Goal: Information Seeking & Learning: Check status

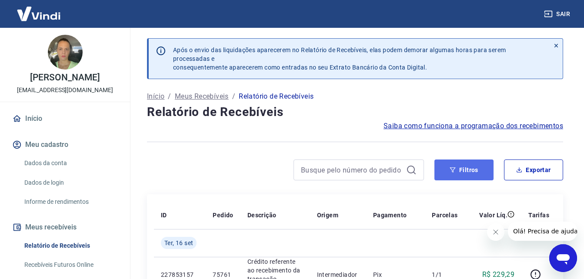
click at [463, 176] on button "Filtros" at bounding box center [463, 169] width 59 height 21
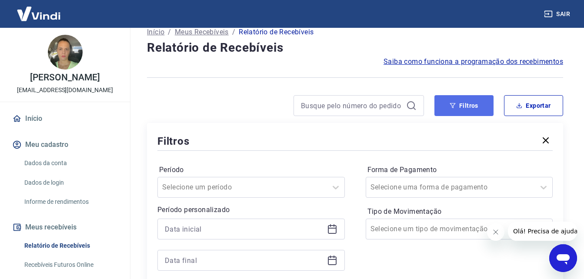
scroll to position [130, 0]
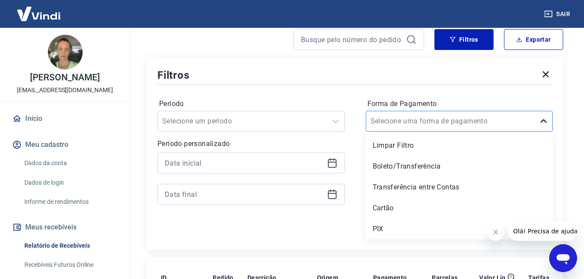
click at [541, 121] on icon at bounding box center [543, 121] width 10 height 10
click at [384, 168] on div "Boleto/Transferência" at bounding box center [458, 166] width 187 height 17
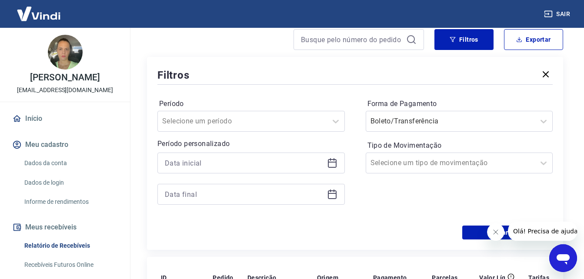
click at [497, 230] on icon "Fechar mensagem da empresa" at bounding box center [495, 232] width 7 height 7
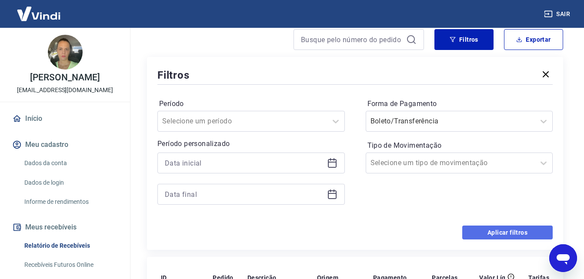
click at [491, 234] on button "Aplicar filtros" at bounding box center [507, 233] width 90 height 14
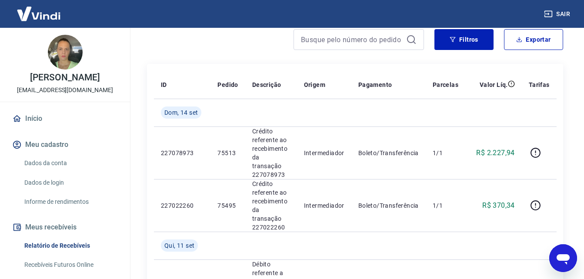
click at [37, 126] on link "Início" at bounding box center [64, 118] width 109 height 19
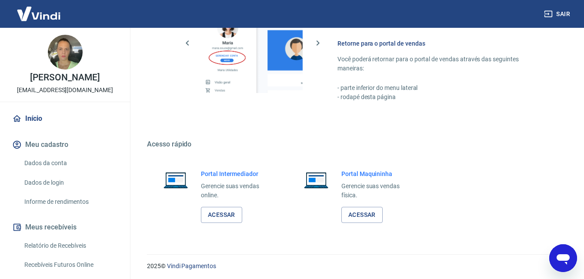
scroll to position [434, 0]
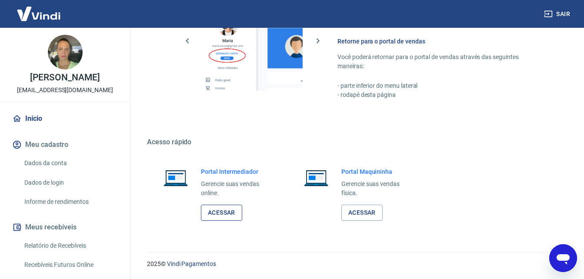
click at [225, 213] on link "Acessar" at bounding box center [221, 213] width 41 height 16
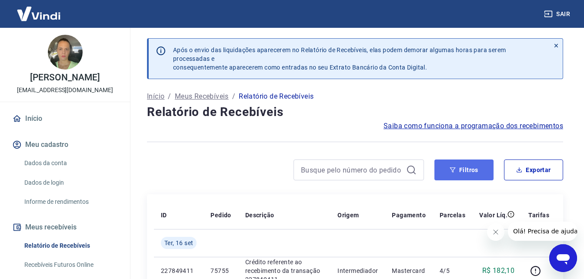
click at [462, 170] on button "Filtros" at bounding box center [463, 169] width 59 height 21
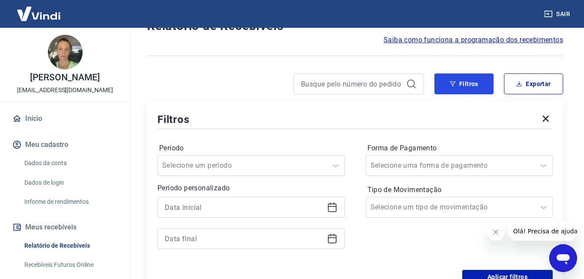
scroll to position [87, 0]
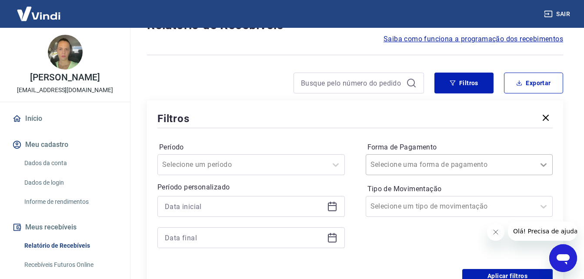
click at [543, 164] on icon at bounding box center [543, 164] width 10 height 10
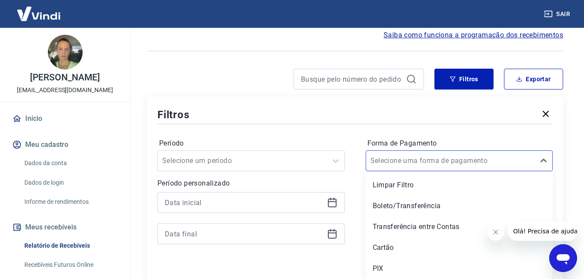
click at [415, 204] on div "Boleto/Transferência" at bounding box center [458, 205] width 187 height 17
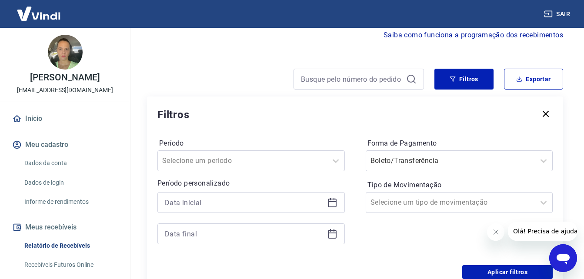
click at [492, 232] on icon "Fechar mensagem da empresa" at bounding box center [495, 232] width 7 height 7
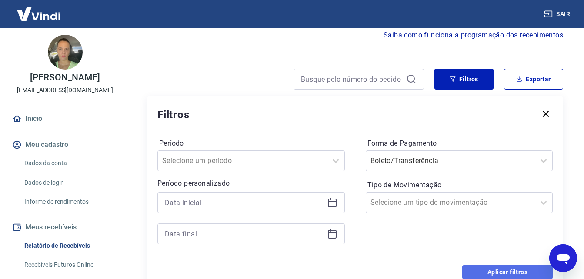
click at [497, 273] on button "Aplicar filtros" at bounding box center [507, 272] width 90 height 14
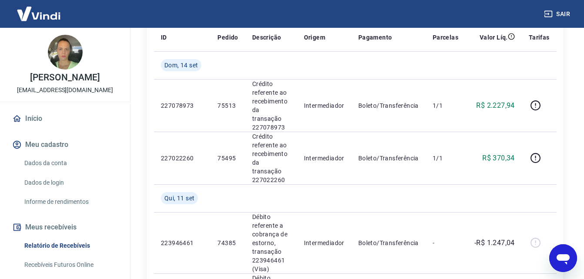
click at [32, 128] on link "Início" at bounding box center [64, 118] width 109 height 19
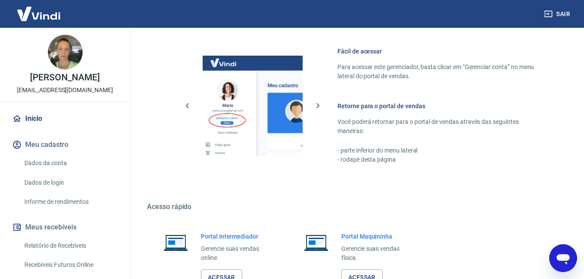
scroll to position [434, 0]
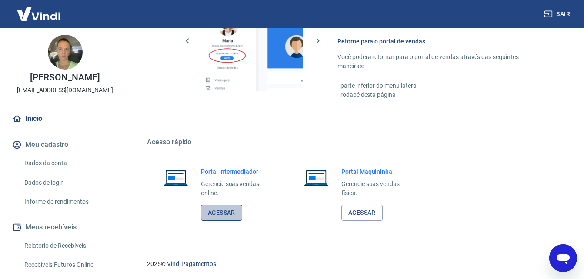
click at [217, 218] on link "Acessar" at bounding box center [221, 213] width 41 height 16
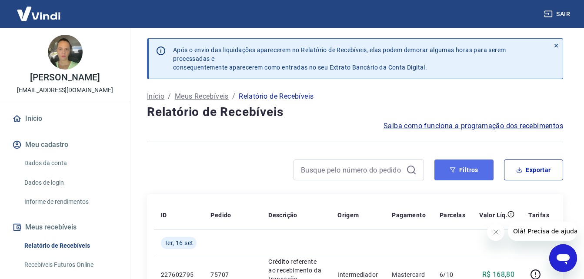
click at [465, 173] on button "Filtros" at bounding box center [463, 169] width 59 height 21
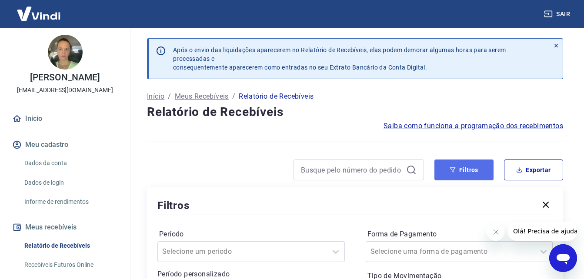
click at [469, 173] on button "Filtros" at bounding box center [463, 169] width 59 height 21
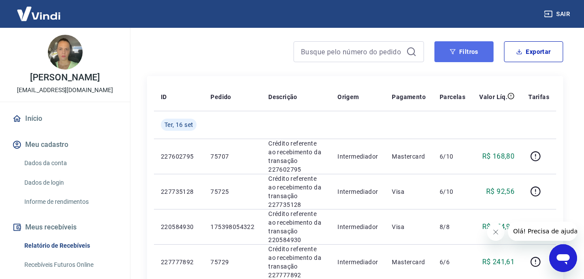
scroll to position [130, 0]
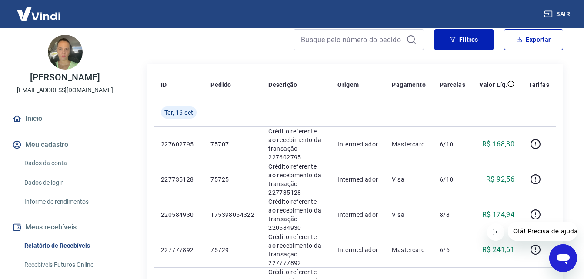
click at [492, 232] on icon "Fechar mensagem da empresa" at bounding box center [495, 232] width 7 height 7
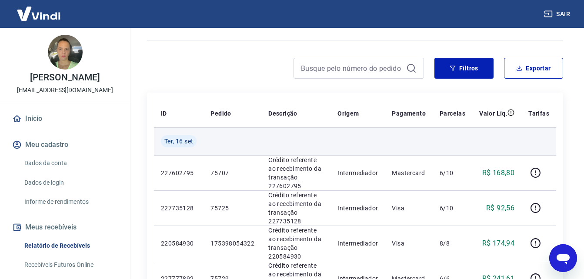
scroll to position [43, 0]
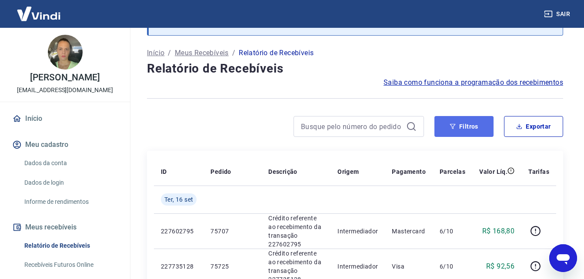
click at [482, 123] on button "Filtros" at bounding box center [463, 126] width 59 height 21
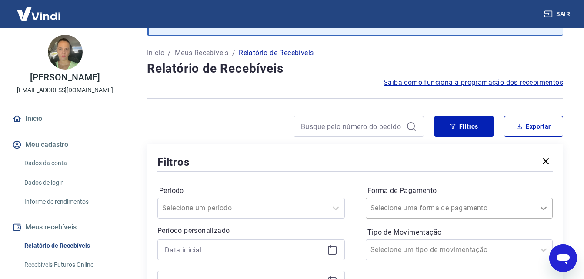
scroll to position [91, 0]
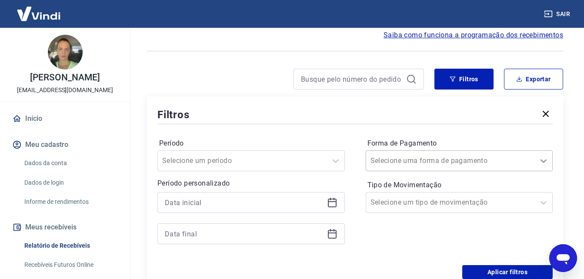
click at [544, 171] on div "Selecione uma forma de pagamento" at bounding box center [458, 160] width 187 height 21
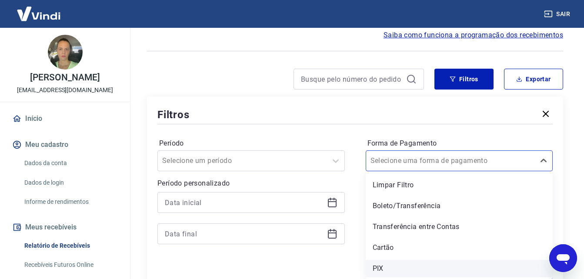
click at [375, 266] on div "PIX" at bounding box center [458, 268] width 187 height 17
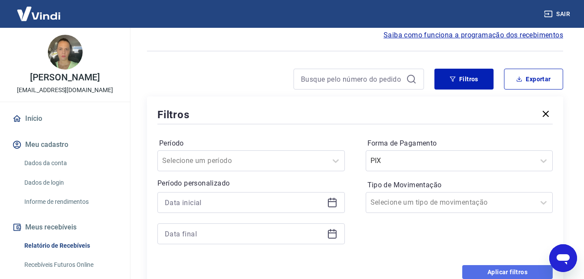
click at [497, 273] on button "Aplicar filtros" at bounding box center [507, 272] width 90 height 14
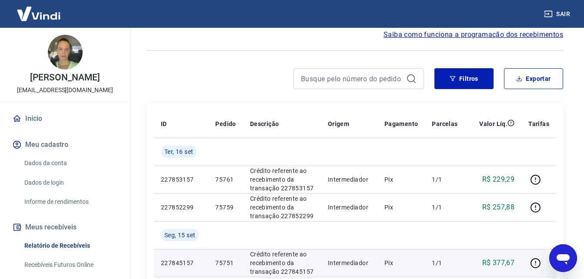
scroll to position [91, 0]
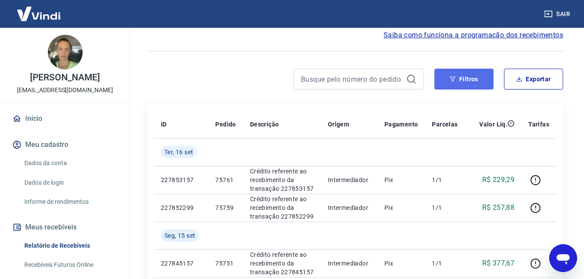
click at [467, 83] on button "Filtros" at bounding box center [463, 79] width 59 height 21
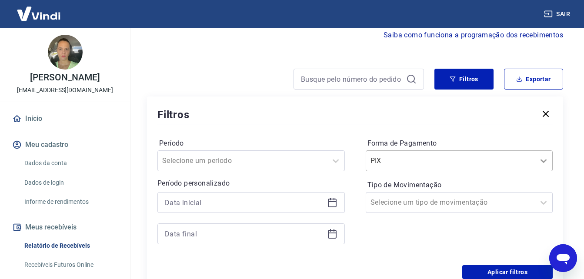
click at [542, 160] on icon at bounding box center [543, 160] width 6 height 3
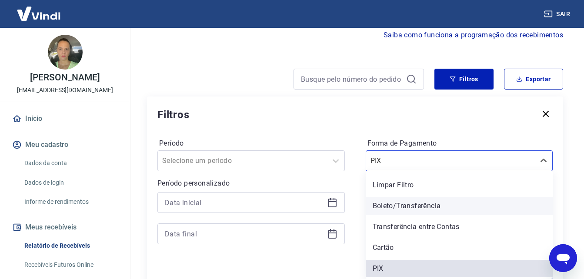
click at [428, 207] on div "Boleto/Transferência" at bounding box center [458, 205] width 187 height 17
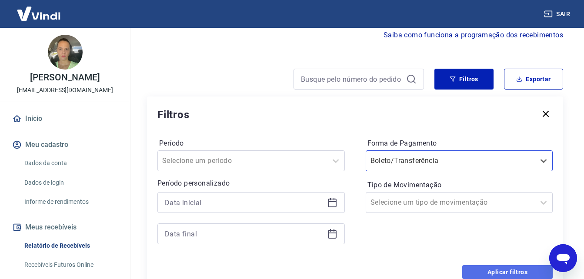
click at [508, 270] on button "Aplicar filtros" at bounding box center [507, 272] width 90 height 14
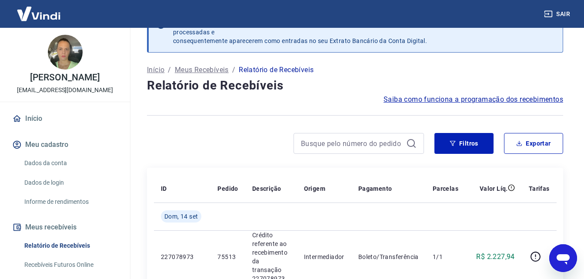
scroll to position [91, 0]
